Goal: Check status: Check status

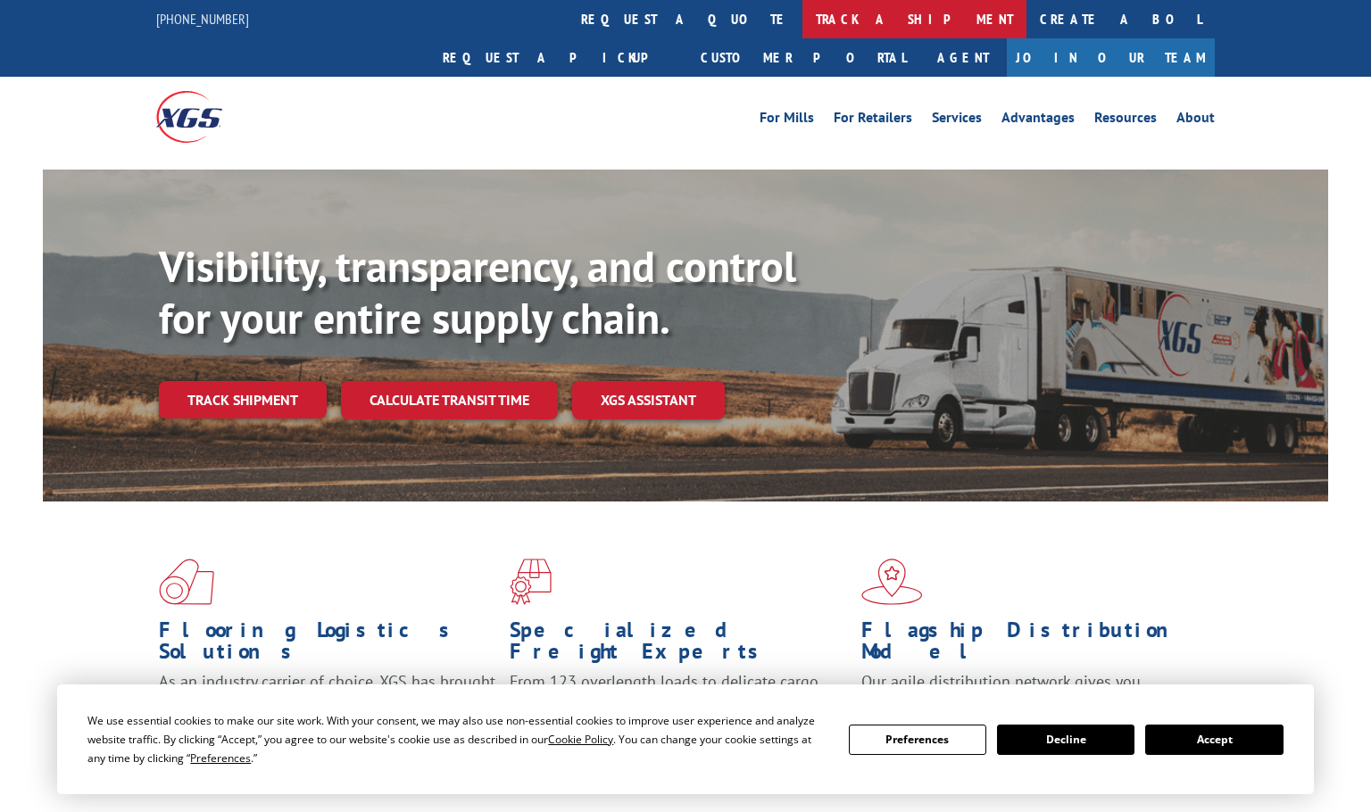
click at [803, 23] on link "track a shipment" at bounding box center [915, 19] width 224 height 38
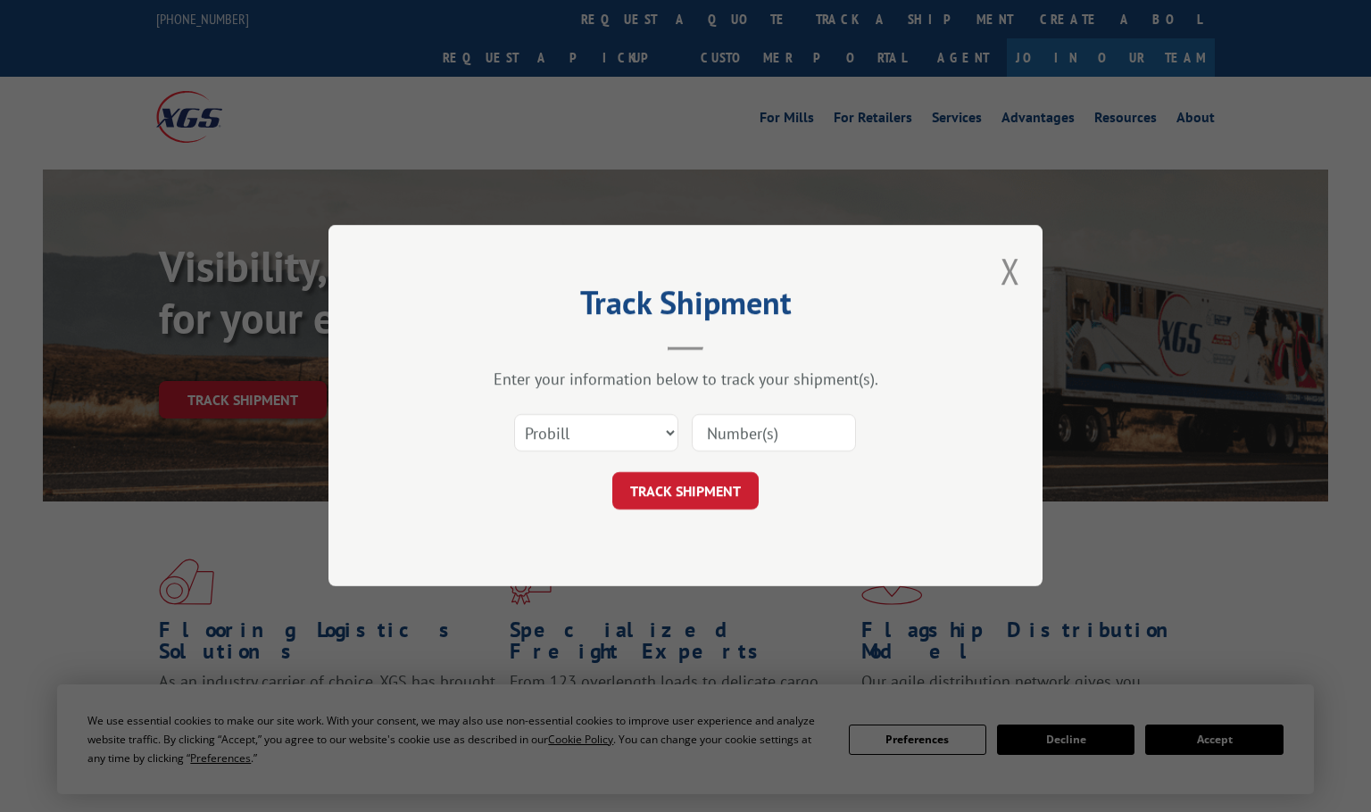
click at [706, 433] on input at bounding box center [774, 433] width 164 height 37
paste input "2847648"
type input "2847648"
click at [709, 495] on button "TRACK SHIPMENT" at bounding box center [685, 491] width 146 height 37
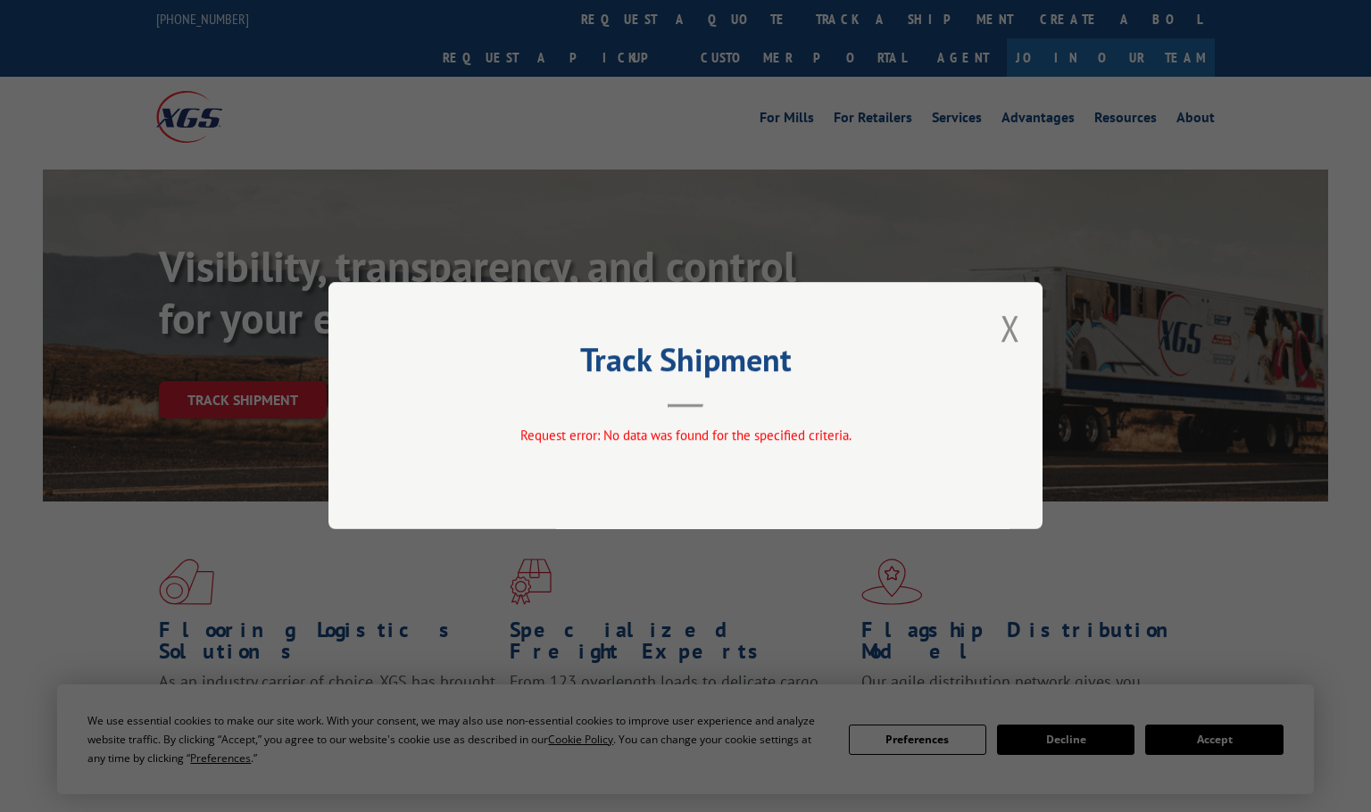
drag, startPoint x: 1014, startPoint y: 344, endPoint x: 967, endPoint y: 234, distance: 119.6
click at [1014, 343] on button "Close modal" at bounding box center [1011, 327] width 20 height 47
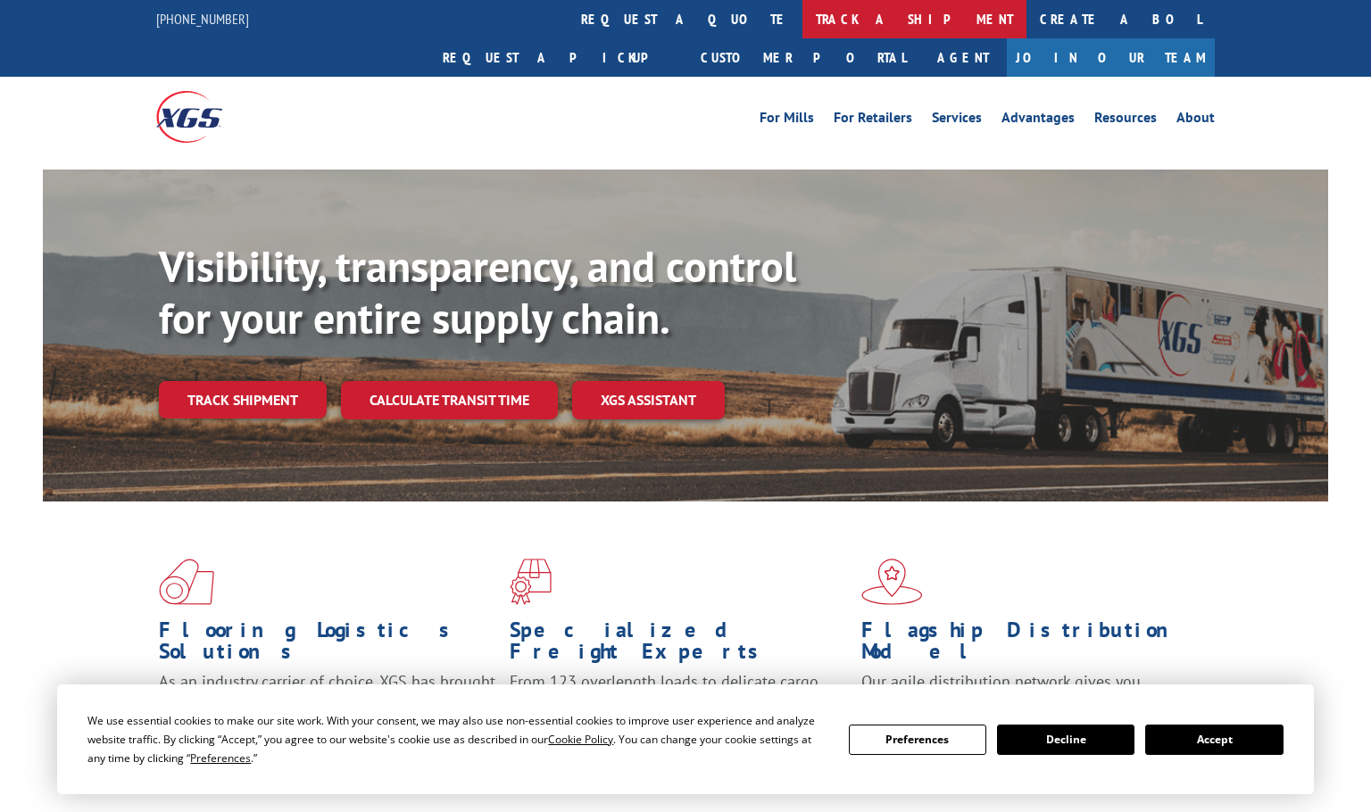
click at [803, 36] on link "track a shipment" at bounding box center [915, 19] width 224 height 38
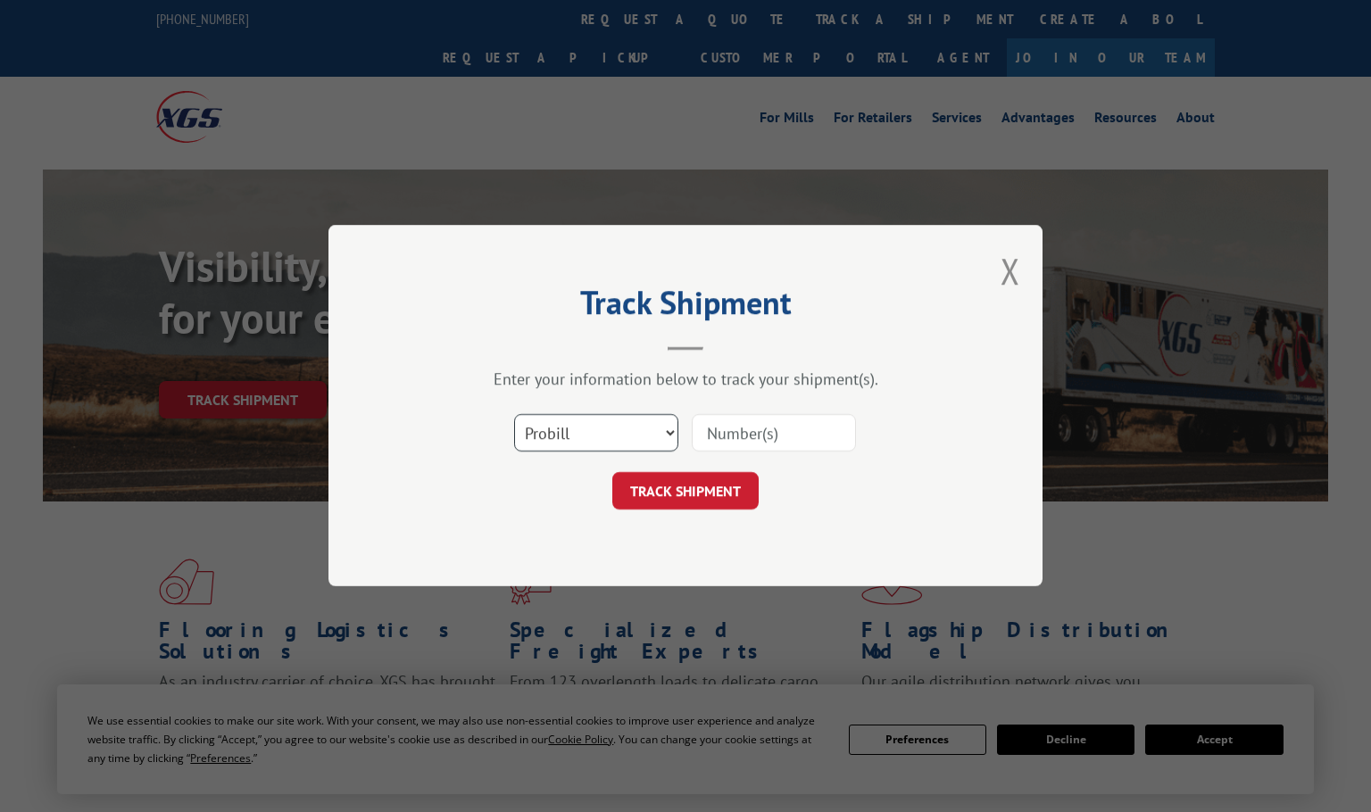
click at [625, 423] on select "Select category... Probill BOL PO" at bounding box center [596, 433] width 164 height 37
select select "bol"
click at [514, 415] on select "Select category... Probill BOL PO" at bounding box center [596, 433] width 164 height 37
click at [723, 431] on input at bounding box center [774, 433] width 164 height 37
paste input "2847648"
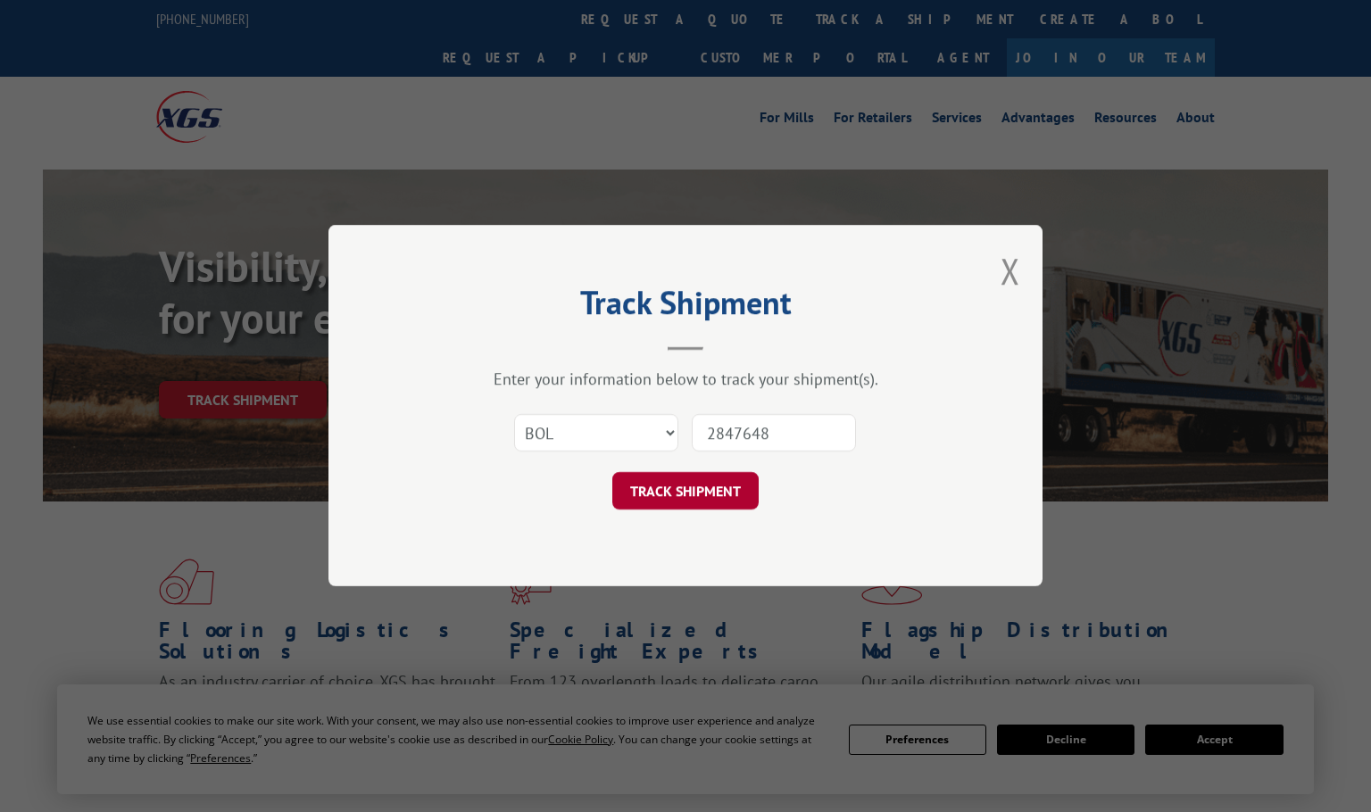
type input "2847648"
click at [704, 496] on button "TRACK SHIPMENT" at bounding box center [685, 491] width 146 height 37
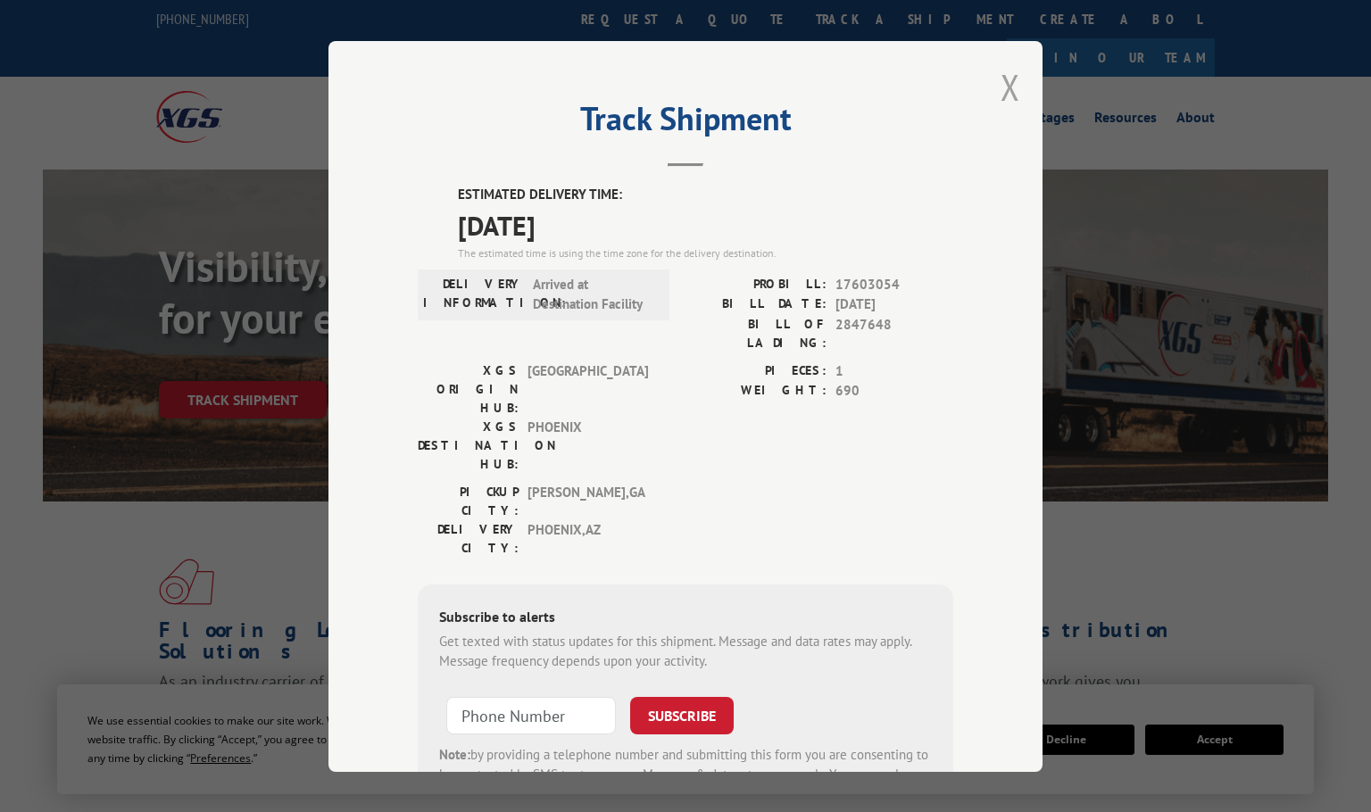
click at [1004, 85] on button "Close modal" at bounding box center [1011, 86] width 20 height 47
